Goal: Information Seeking & Learning: Stay updated

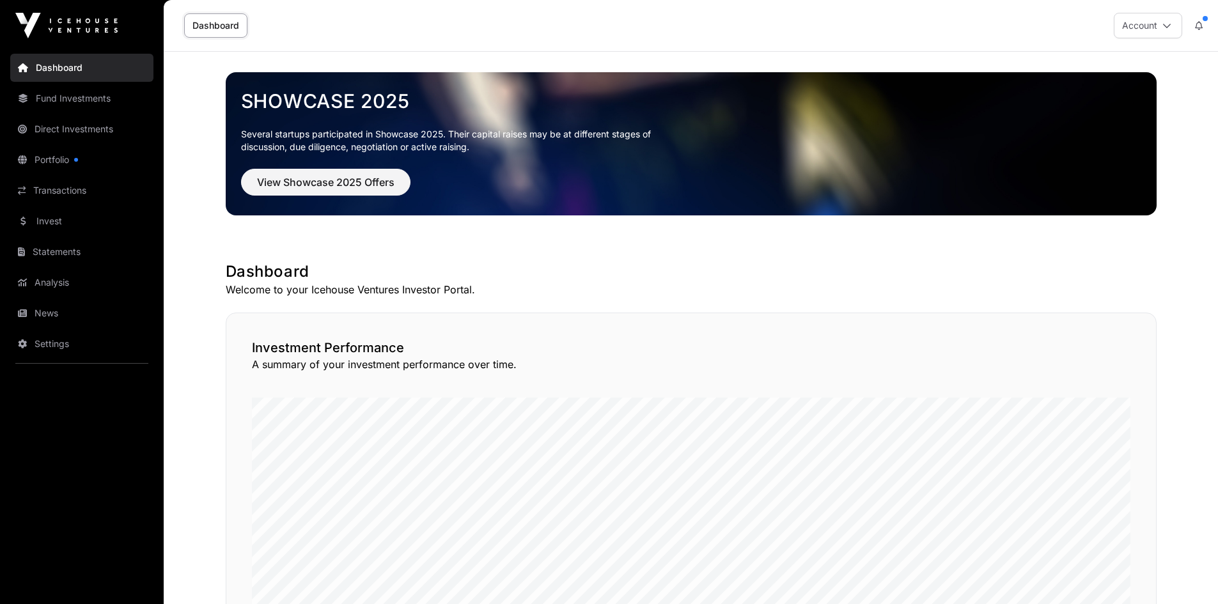
click at [51, 307] on link "News" at bounding box center [81, 313] width 143 height 28
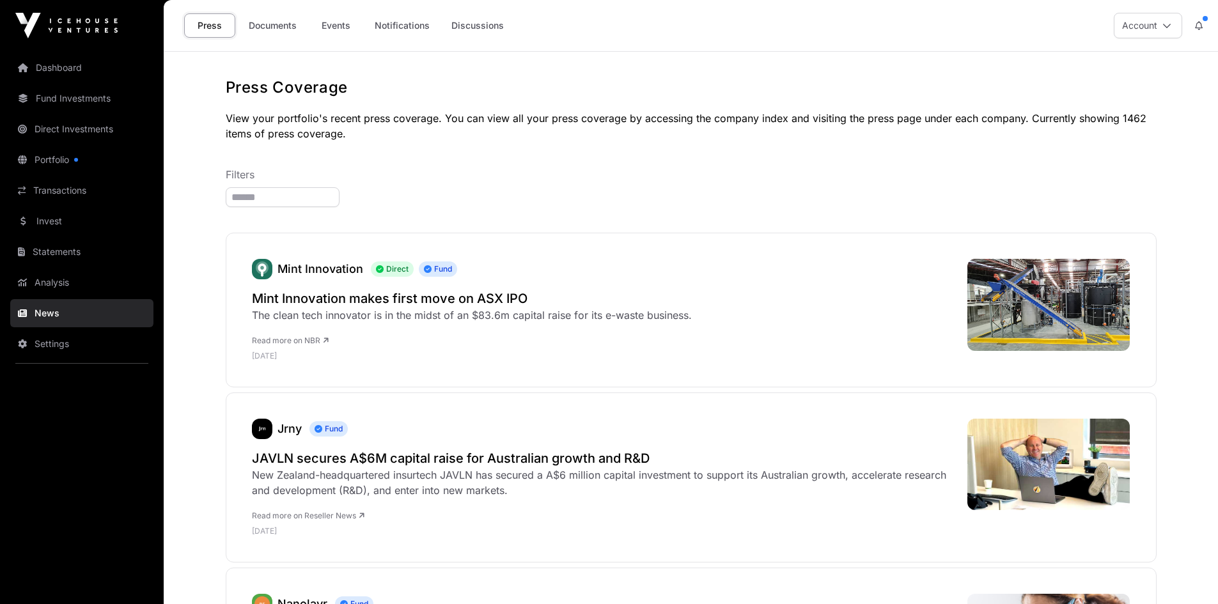
click at [283, 25] on link "Documents" at bounding box center [272, 25] width 65 height 24
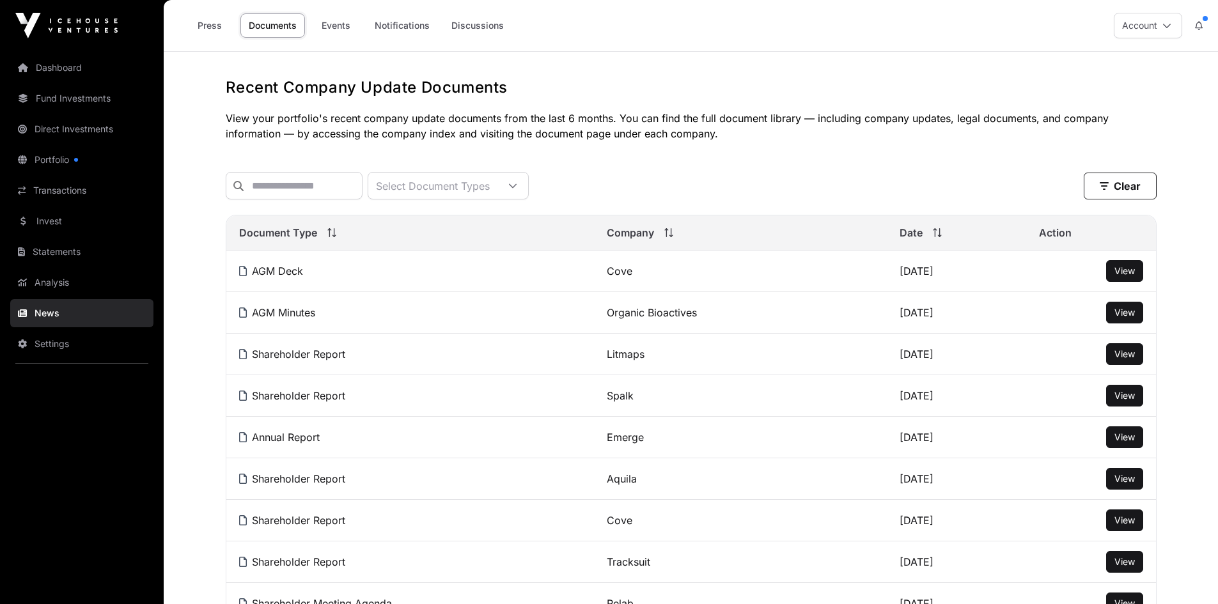
click at [331, 33] on link "Events" at bounding box center [335, 25] width 51 height 24
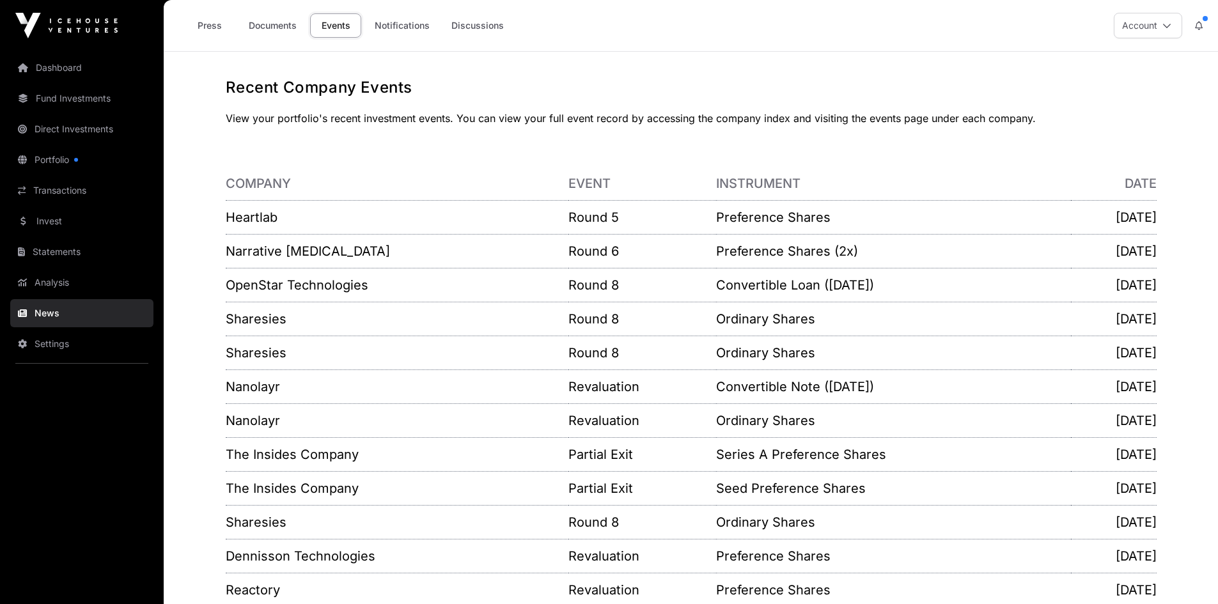
click at [288, 26] on link "Documents" at bounding box center [272, 25] width 65 height 24
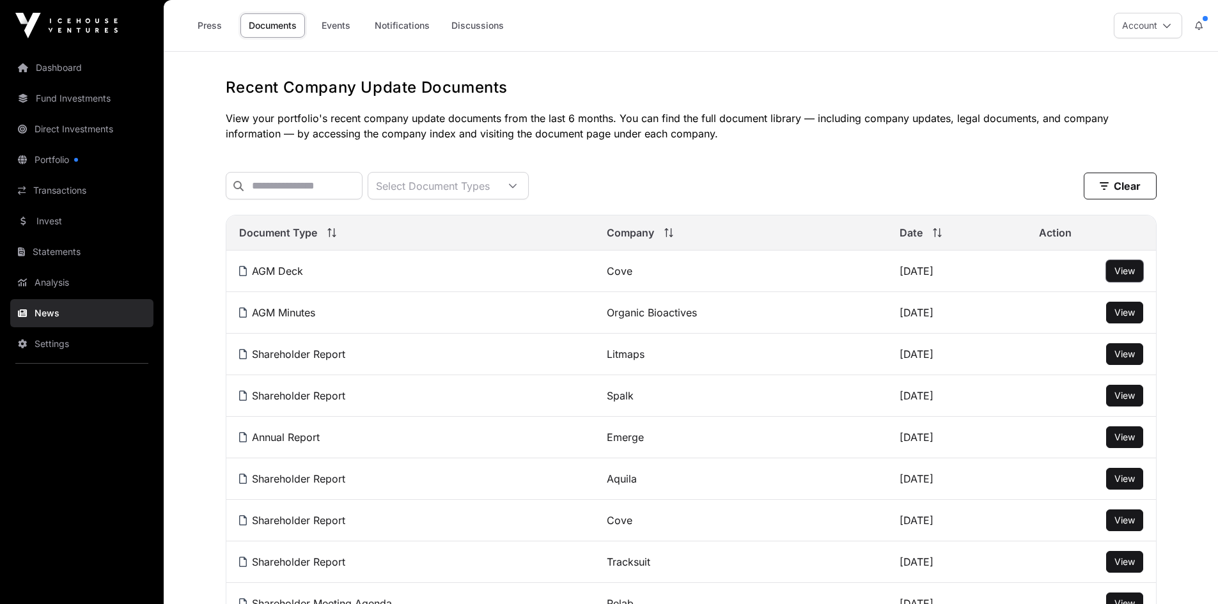
click at [1119, 272] on button "View" at bounding box center [1124, 271] width 37 height 22
click at [1126, 276] on span "View" at bounding box center [1124, 270] width 20 height 11
